Goal: Task Accomplishment & Management: Manage account settings

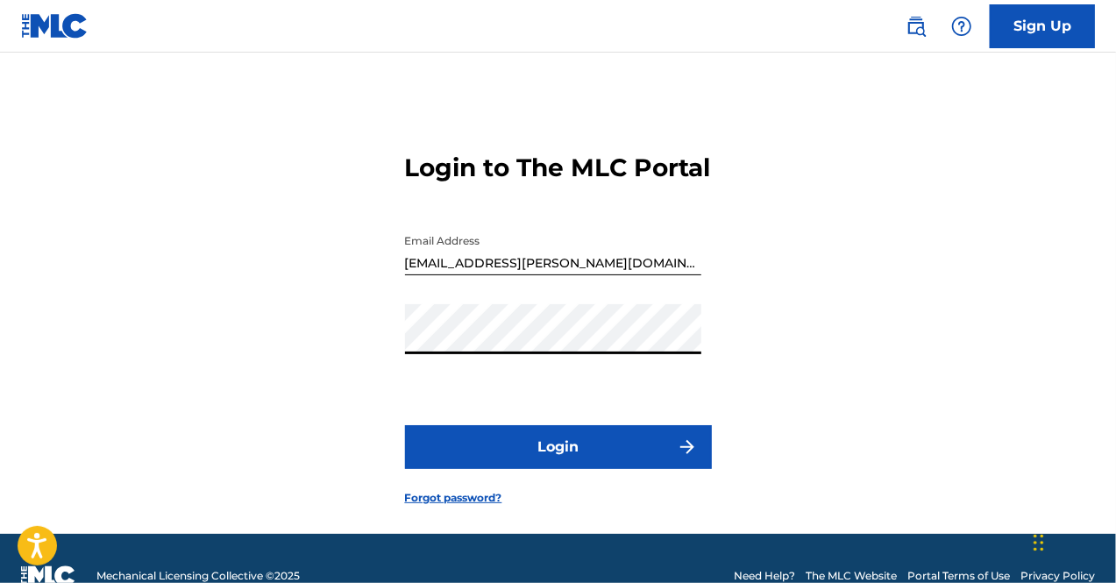
click at [405, 425] on button "Login" at bounding box center [558, 447] width 307 height 44
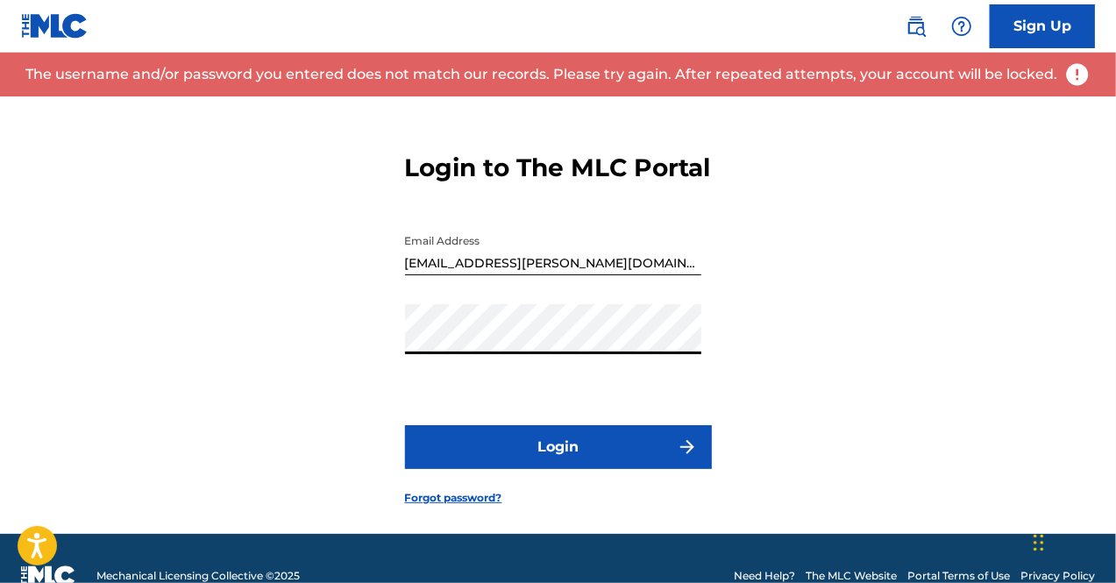
click at [405, 275] on input "[EMAIL_ADDRESS][PERSON_NAME][DOMAIN_NAME]" at bounding box center [553, 250] width 296 height 50
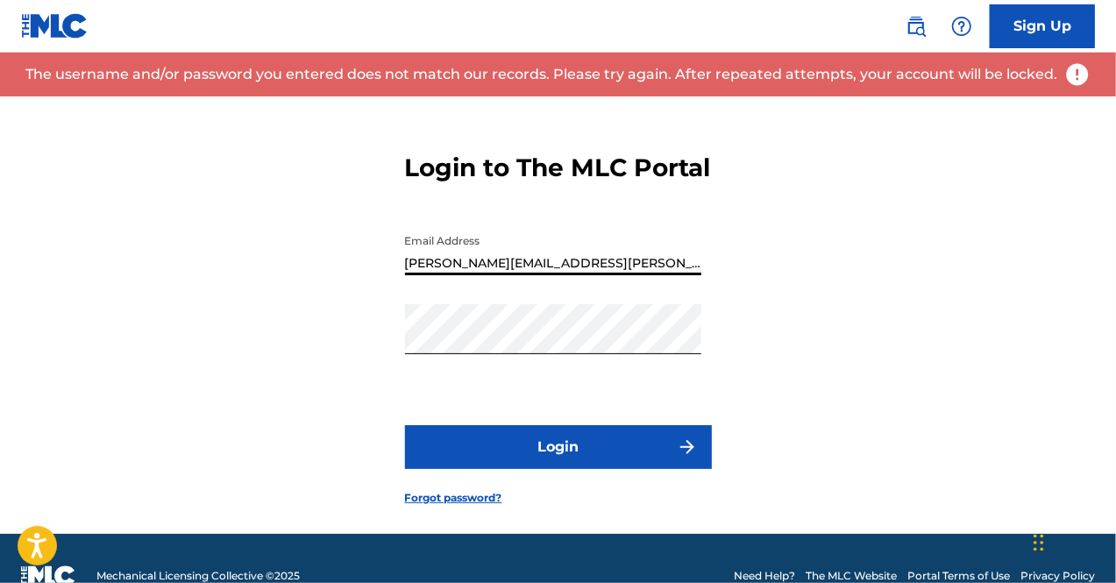
type input "[PERSON_NAME][EMAIL_ADDRESS][PERSON_NAME][DOMAIN_NAME]"
click at [485, 465] on button "Login" at bounding box center [558, 447] width 307 height 44
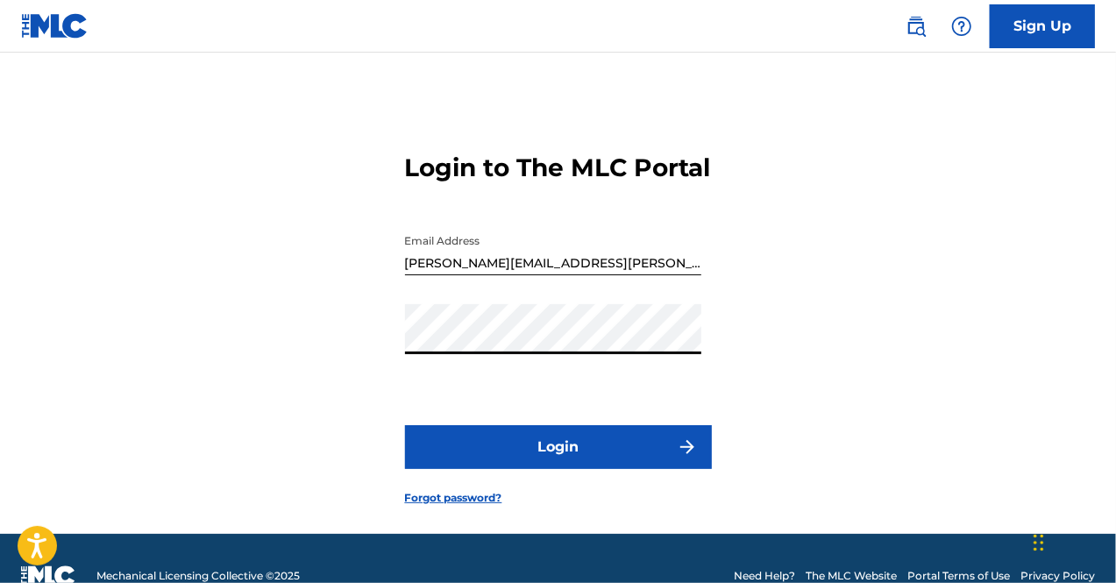
click at [342, 344] on div "Login to The MLC Portal Email Address [PERSON_NAME][EMAIL_ADDRESS][PERSON_NAME]…" at bounding box center [558, 314] width 1116 height 437
click at [405, 425] on button "Login" at bounding box center [558, 447] width 307 height 44
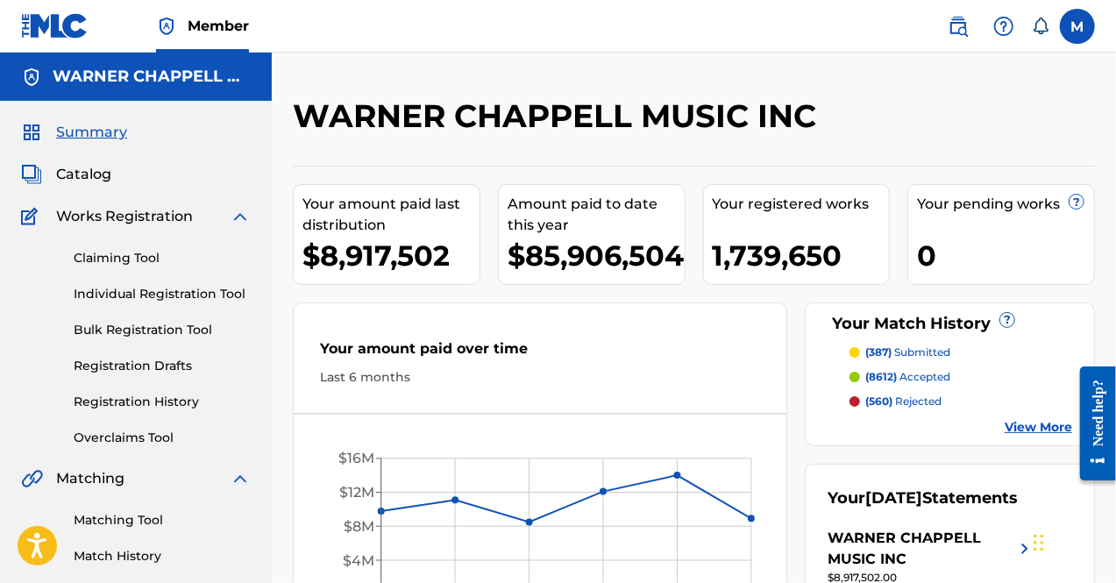
click at [1087, 13] on label at bounding box center [1076, 26] width 35 height 35
click at [1077, 26] on input "M [PERSON_NAME] [PERSON_NAME][EMAIL_ADDRESS][PERSON_NAME][DOMAIN_NAME] Notifica…" at bounding box center [1077, 26] width 0 height 0
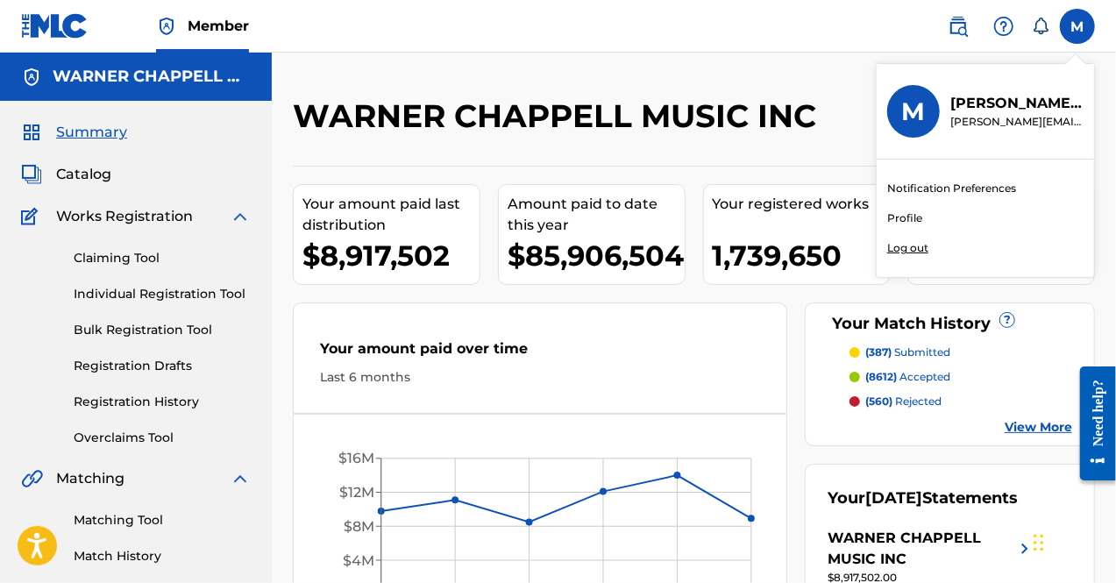
click at [1018, 122] on p "[PERSON_NAME][EMAIL_ADDRESS][PERSON_NAME][DOMAIN_NAME]" at bounding box center [1016, 122] width 133 height 16
click at [1077, 26] on input "M [PERSON_NAME] [PERSON_NAME][EMAIL_ADDRESS][PERSON_NAME][DOMAIN_NAME] Notifica…" at bounding box center [1077, 26] width 0 height 0
click at [898, 218] on link "Profile" at bounding box center [904, 218] width 35 height 16
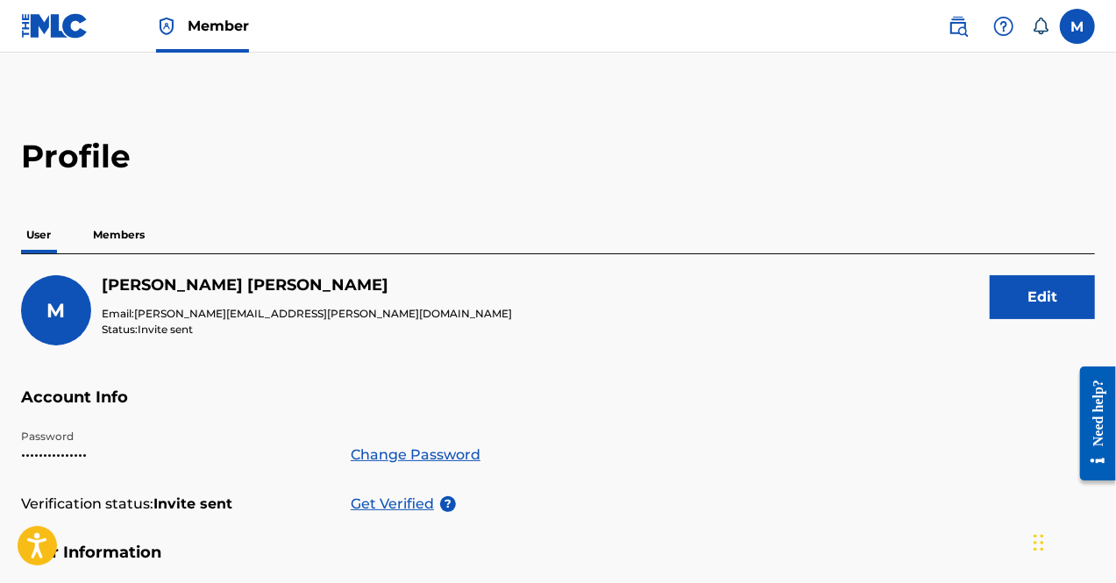
click at [1039, 305] on button "Edit" at bounding box center [1041, 297] width 105 height 44
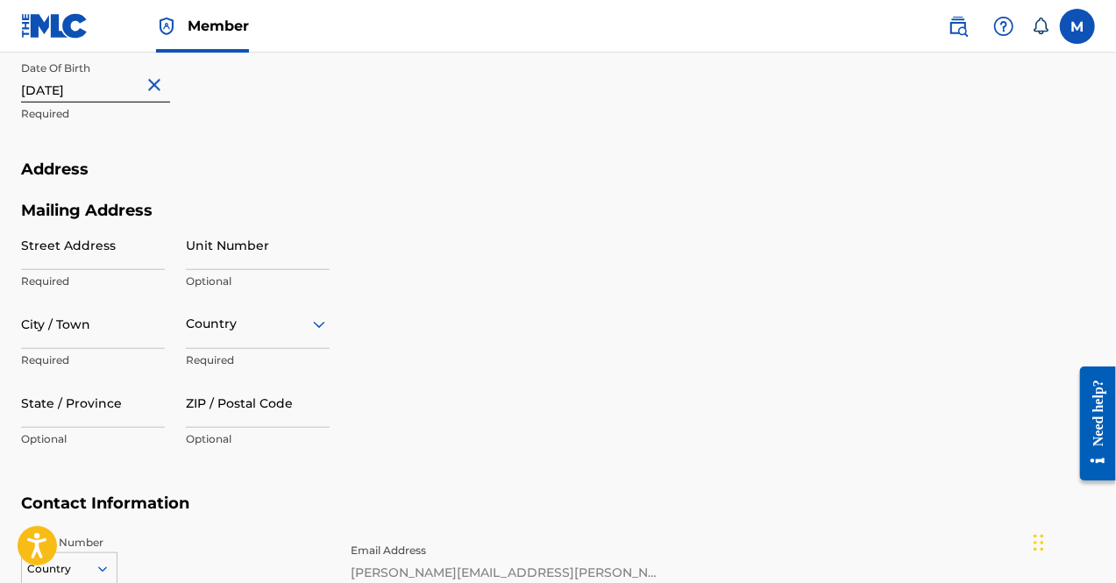
scroll to position [820, 0]
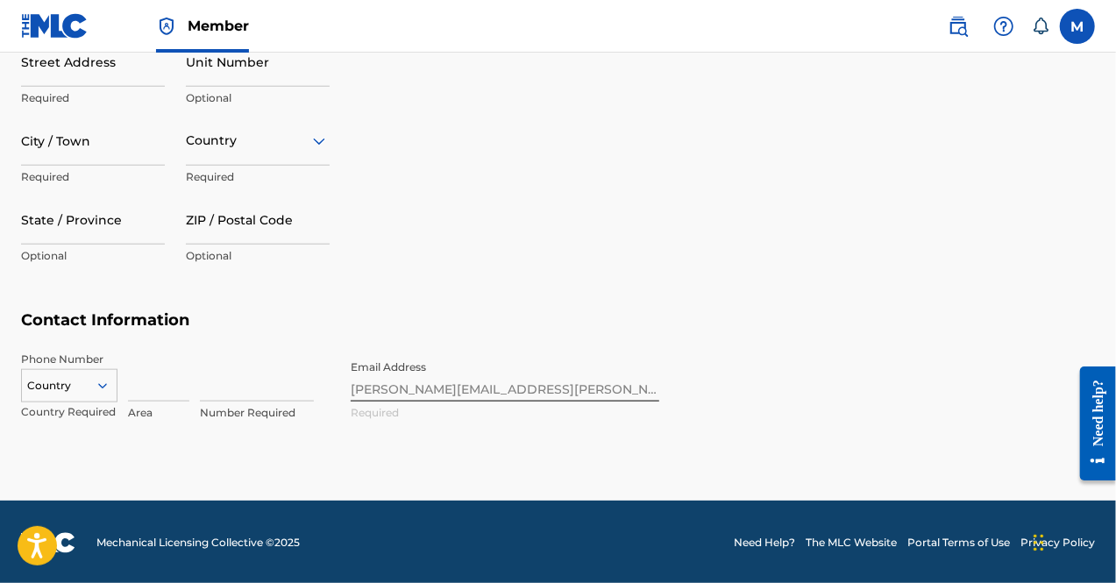
click at [421, 377] on div "Phone Number Country Country Required Area Number Required Email Address [PERSO…" at bounding box center [340, 404] width 638 height 107
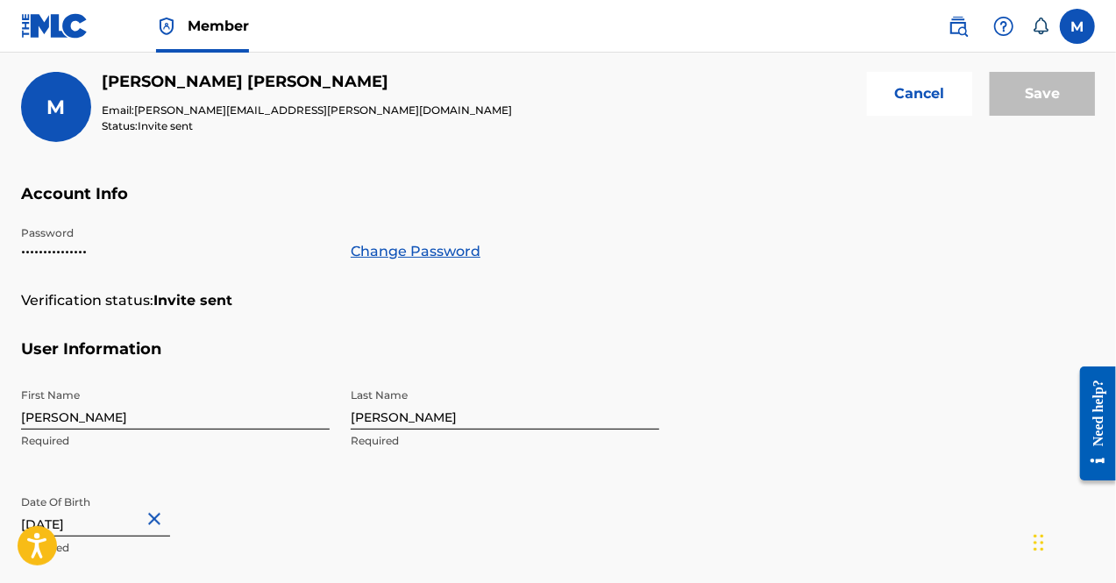
scroll to position [0, 0]
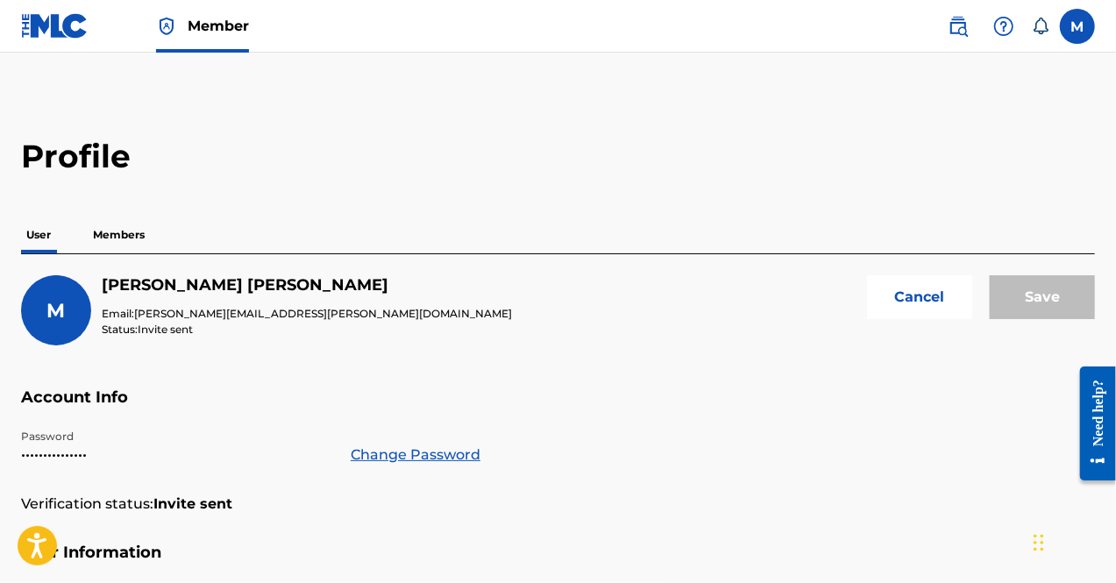
click at [31, 27] on img at bounding box center [54, 25] width 67 height 25
